Goal: Task Accomplishment & Management: Manage account settings

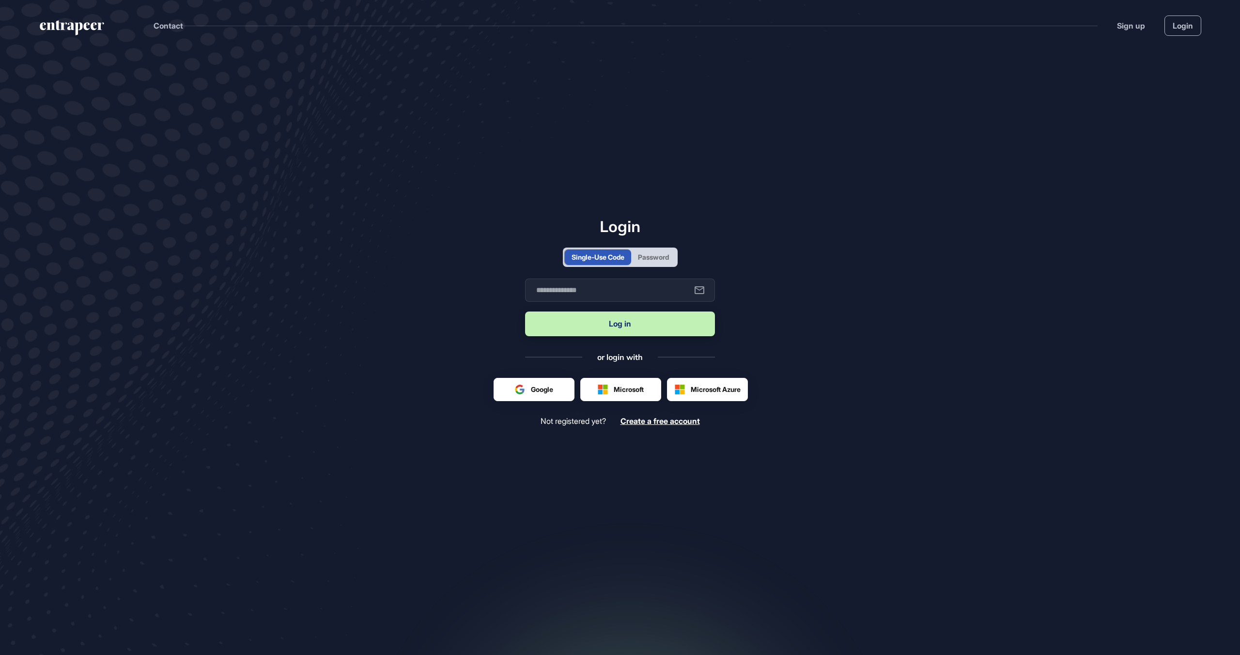
scroll to position [0, 0]
click at [707, 393] on div at bounding box center [707, 389] width 80 height 22
click at [692, 397] on div at bounding box center [707, 389] width 80 height 22
click at [702, 398] on div at bounding box center [707, 389] width 80 height 22
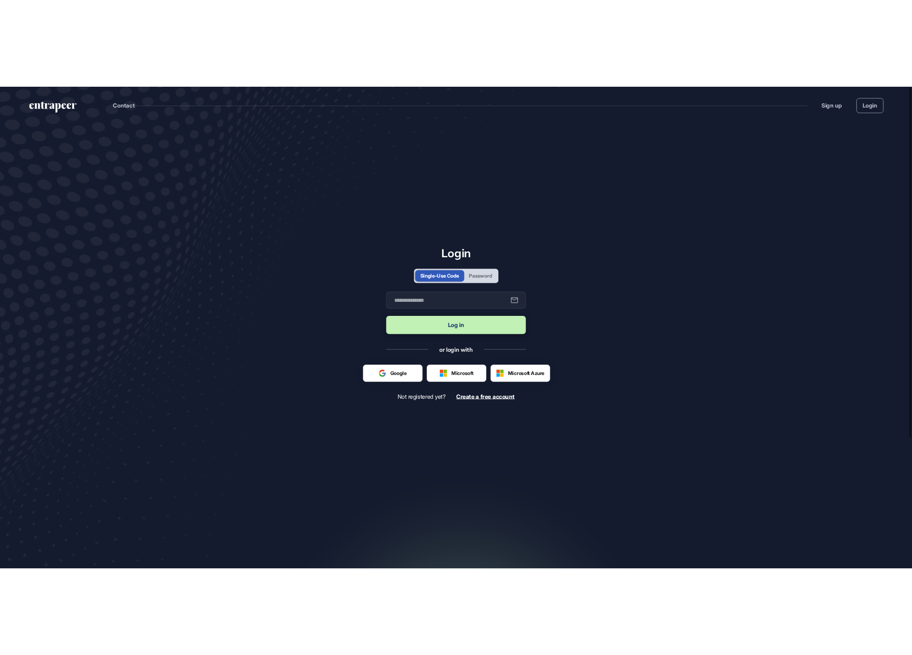
scroll to position [655, 912]
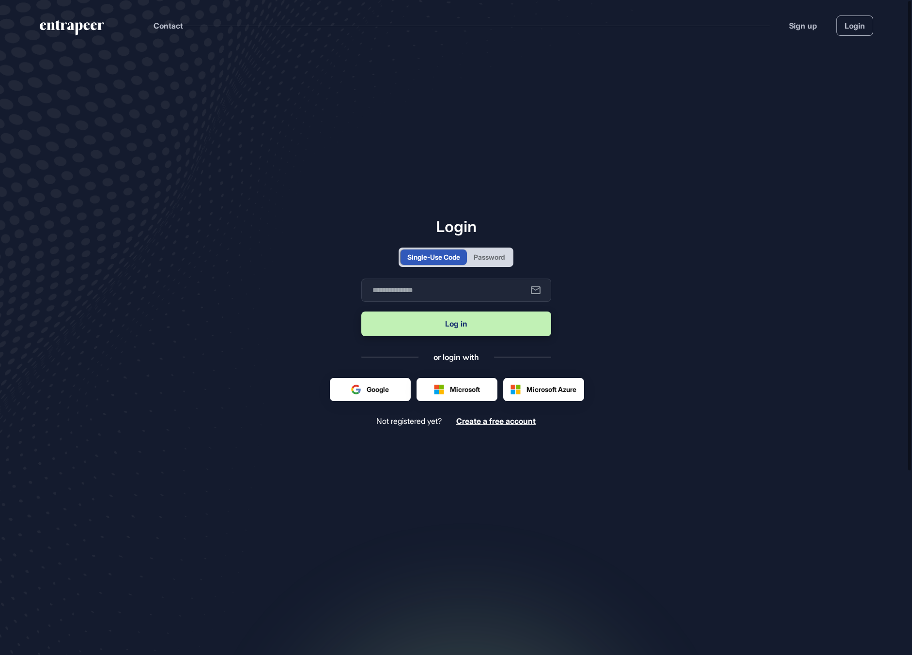
click at [580, 389] on div at bounding box center [544, 389] width 80 height 22
